Goal: Task Accomplishment & Management: Manage account settings

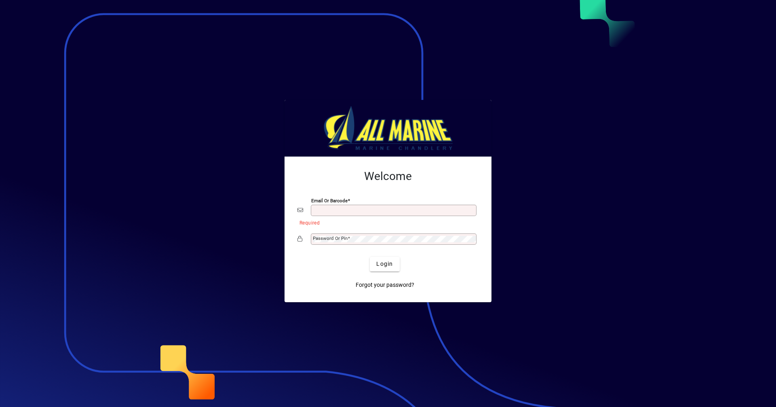
type input "**********"
click at [383, 263] on span "Login" at bounding box center [384, 263] width 17 height 8
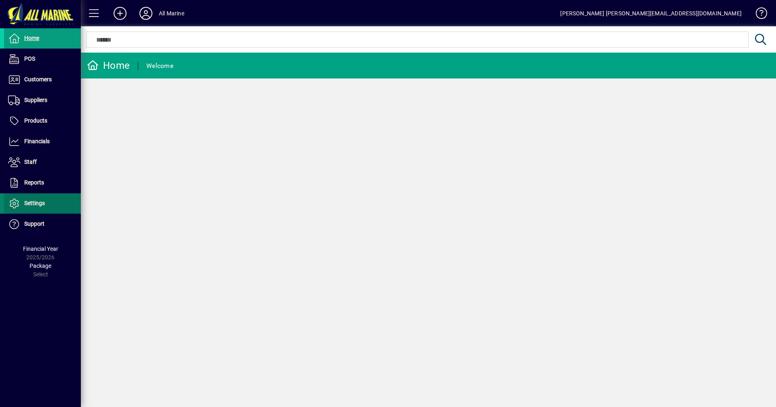
click at [46, 200] on span at bounding box center [42, 203] width 77 height 19
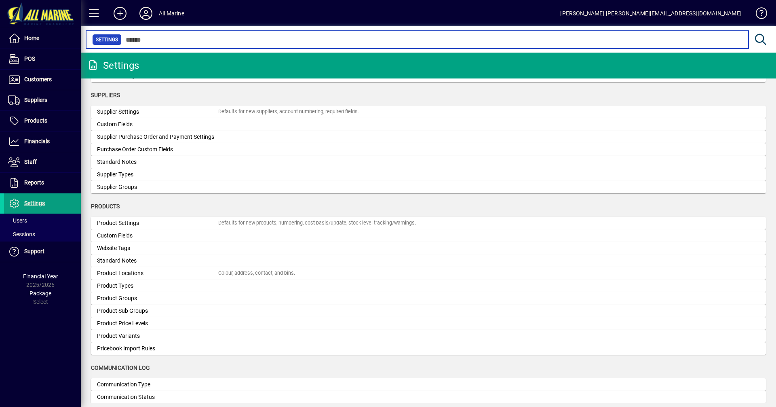
scroll to position [671, 0]
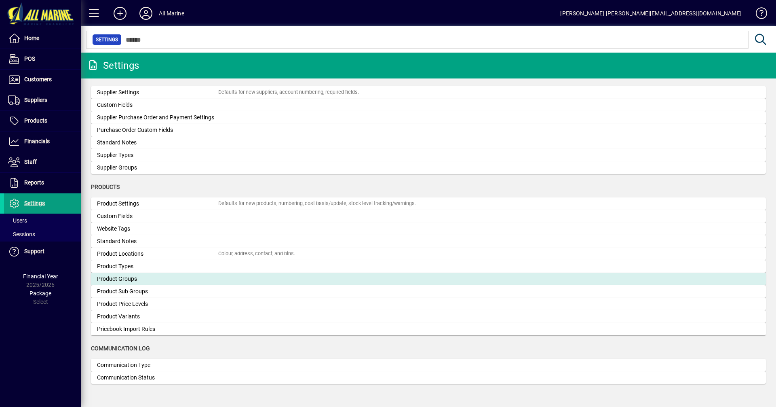
click at [125, 280] on div "Product Groups" at bounding box center [157, 278] width 121 height 8
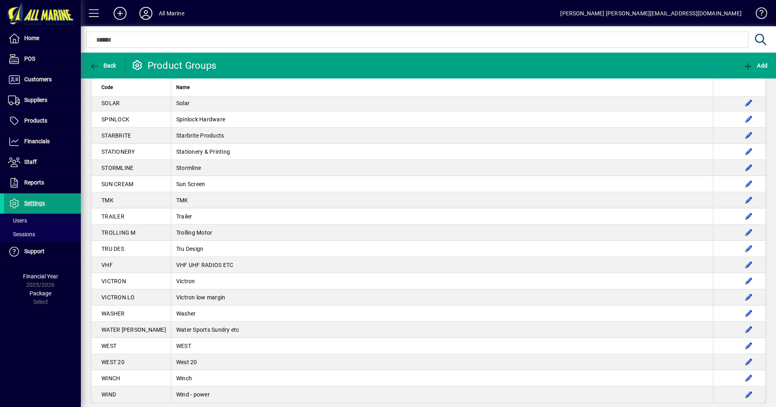
scroll to position [1622, 0]
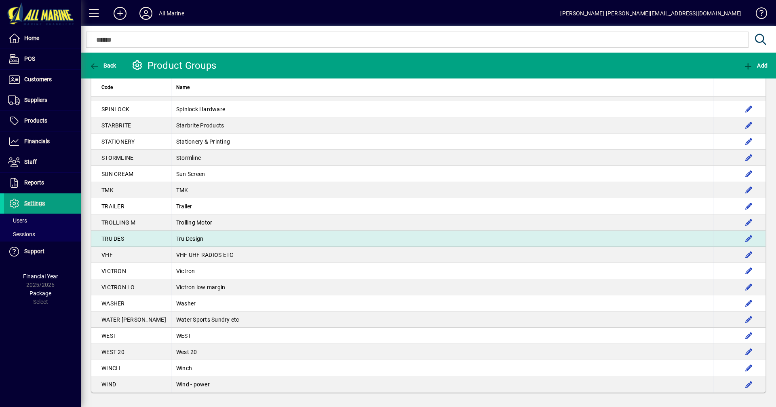
click at [171, 238] on td "Tru Design" at bounding box center [442, 238] width 542 height 16
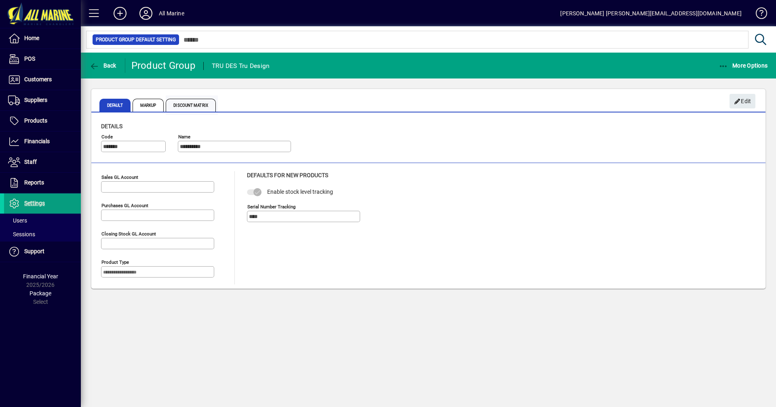
click at [191, 104] on span "Discount Matrix" at bounding box center [191, 105] width 50 height 13
